Goal: Task Accomplishment & Management: Manage account settings

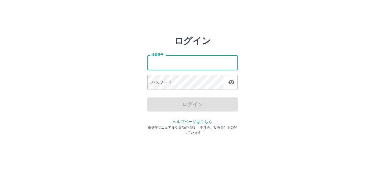
click at [185, 64] on input "社員番号" at bounding box center [193, 62] width 90 height 15
type input "*******"
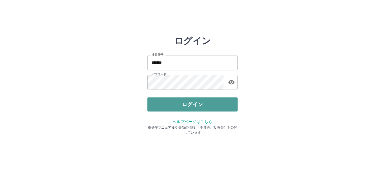
click at [183, 107] on button "ログイン" at bounding box center [193, 105] width 90 height 14
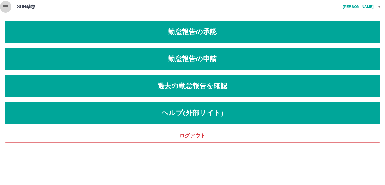
click at [4, 6] on icon "button" at bounding box center [5, 6] width 5 height 3
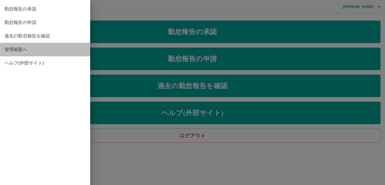
click at [16, 49] on span "管理画面へ" at bounding box center [45, 49] width 81 height 7
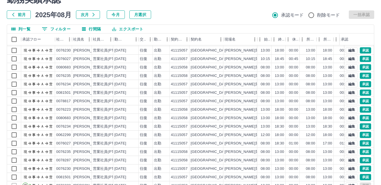
scroll to position [53, 0]
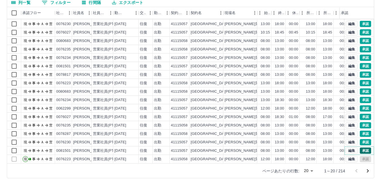
click at [363, 148] on button "承認" at bounding box center [364, 151] width 11 height 6
click at [361, 139] on button "承認" at bounding box center [364, 142] width 11 height 6
click at [360, 131] on button "承認" at bounding box center [364, 134] width 11 height 6
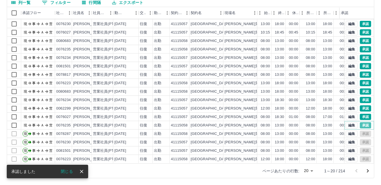
click at [360, 122] on button "承認" at bounding box center [364, 125] width 11 height 6
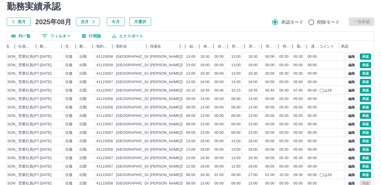
scroll to position [0, 0]
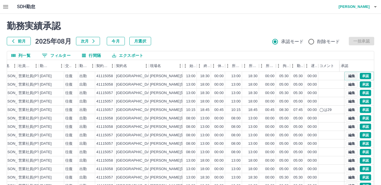
click at [347, 76] on button "編集" at bounding box center [351, 76] width 12 height 6
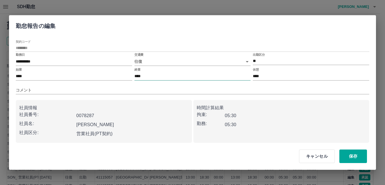
click at [146, 76] on input "****" at bounding box center [193, 77] width 117 height 8
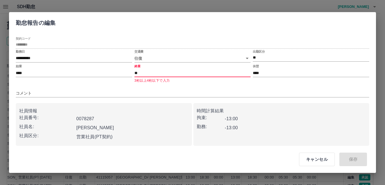
type input "****"
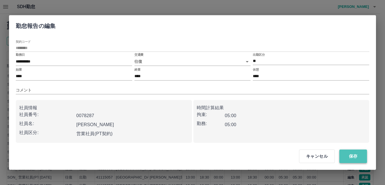
click at [356, 155] on button "保存" at bounding box center [354, 157] width 28 height 14
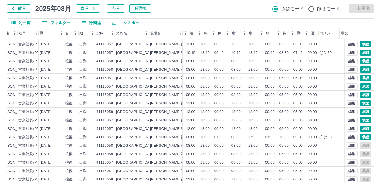
scroll to position [53, 0]
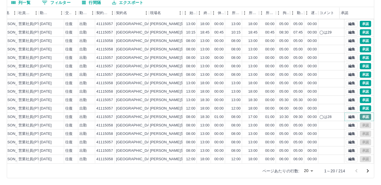
click at [361, 114] on button "承認" at bounding box center [364, 117] width 11 height 6
click at [363, 106] on button "承認" at bounding box center [364, 109] width 11 height 6
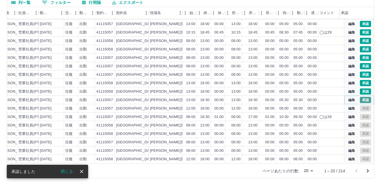
click at [359, 97] on button "承認" at bounding box center [364, 100] width 11 height 6
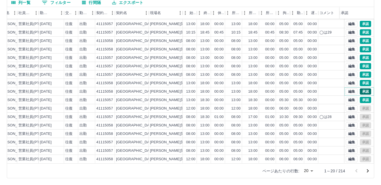
click at [361, 89] on button "承認" at bounding box center [364, 92] width 11 height 6
click at [363, 80] on button "承認" at bounding box center [364, 83] width 11 height 6
click at [361, 72] on button "承認" at bounding box center [364, 75] width 11 height 6
click at [360, 63] on button "承認" at bounding box center [364, 66] width 11 height 6
click at [359, 55] on button "承認" at bounding box center [364, 58] width 11 height 6
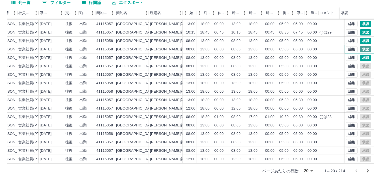
click at [359, 46] on button "承認" at bounding box center [364, 49] width 11 height 6
click at [359, 38] on button "承認" at bounding box center [364, 41] width 11 height 6
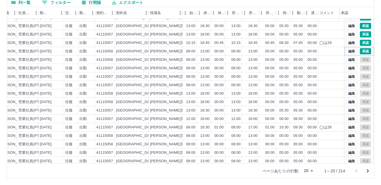
scroll to position [1, 74]
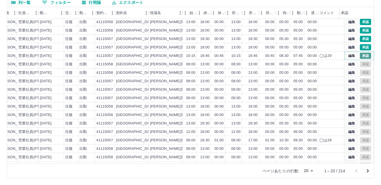
click at [363, 55] on button "承認" at bounding box center [364, 56] width 11 height 6
click at [362, 46] on button "承認" at bounding box center [364, 47] width 11 height 6
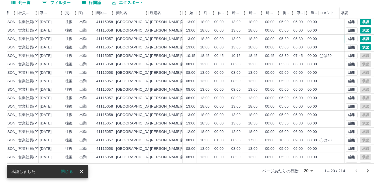
click at [361, 39] on button "承認" at bounding box center [364, 39] width 11 height 6
click at [361, 30] on button "承認" at bounding box center [364, 30] width 11 height 6
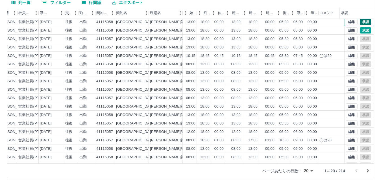
click at [362, 20] on button "承認" at bounding box center [364, 22] width 11 height 6
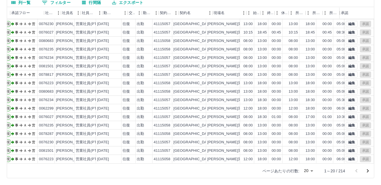
scroll to position [29, 0]
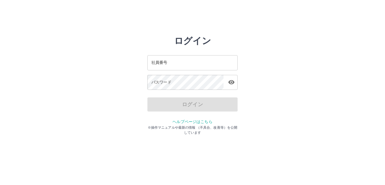
click at [185, 65] on input "社員番号" at bounding box center [193, 62] width 90 height 15
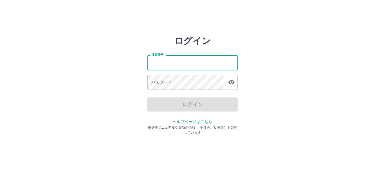
type input "*******"
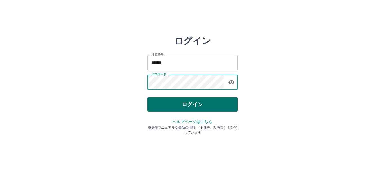
click at [163, 108] on button "ログイン" at bounding box center [193, 105] width 90 height 14
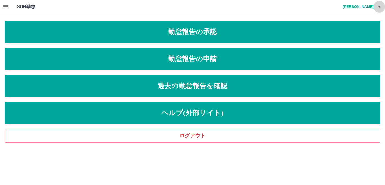
click at [381, 6] on icon "button" at bounding box center [379, 6] width 7 height 7
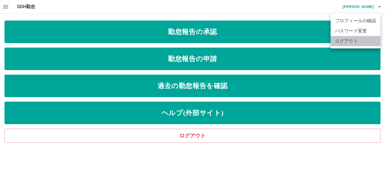
click at [351, 39] on li "ログアウト" at bounding box center [356, 41] width 50 height 10
